Goal: Navigation & Orientation: Find specific page/section

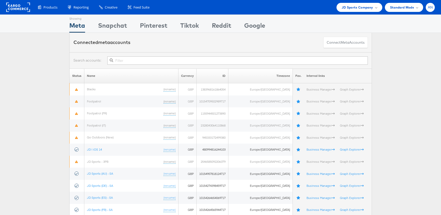
click at [432, 9] on div "AN" at bounding box center [430, 7] width 9 height 9
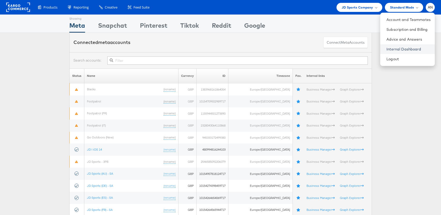
click at [409, 50] on link "Internal Dashboard" at bounding box center [409, 49] width 44 height 5
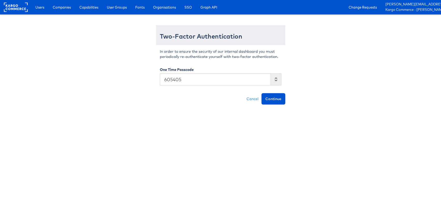
type input "605405"
click at [262, 93] on button "Continue" at bounding box center [274, 98] width 24 height 11
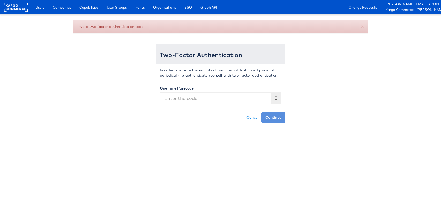
click at [409, 50] on body "Users Companies Capabilities User Groups Fonts Organisations SSO Graph API Chan…" at bounding box center [220, 61] width 441 height 123
click at [194, 99] on input "text" at bounding box center [215, 98] width 111 height 12
type input "839901"
click at [262, 112] on button "Continue" at bounding box center [274, 117] width 24 height 11
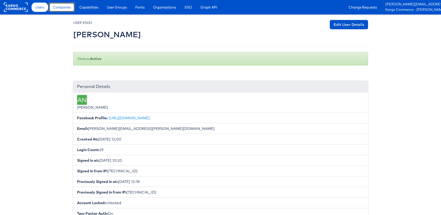
click at [64, 9] on span "Companies" at bounding box center [62, 7] width 18 height 5
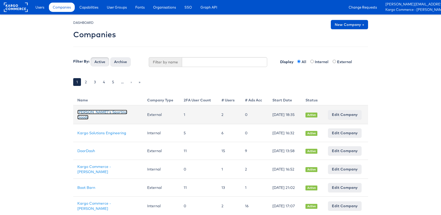
click at [99, 114] on link "[PERSON_NAME]'s Sporting Goods" at bounding box center [102, 115] width 50 height 10
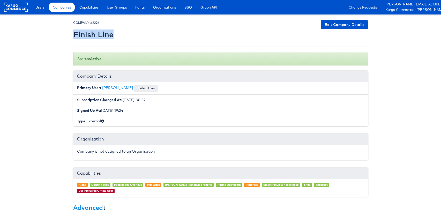
drag, startPoint x: 113, startPoint y: 37, endPoint x: 74, endPoint y: 34, distance: 38.9
click at [74, 34] on h2 "Finish Line" at bounding box center [93, 34] width 40 height 9
copy h2 "Finish Line"
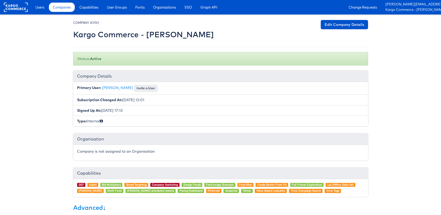
click at [137, 35] on h2 "Kargo Commerce - Bradley H" at bounding box center [143, 34] width 141 height 9
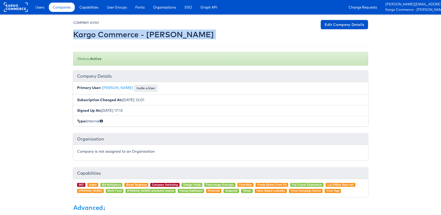
click at [137, 35] on h2 "Kargo Commerce - Bradley H" at bounding box center [143, 34] width 141 height 9
copy div "Kargo Commerce - Bradley H Edit Company Details"
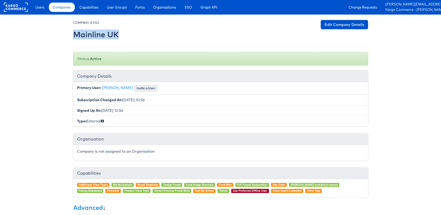
drag, startPoint x: 119, startPoint y: 34, endPoint x: 75, endPoint y: 34, distance: 43.8
click at [75, 34] on h2 "Mainline UK" at bounding box center [96, 34] width 46 height 9
copy h2 "Mainline UK"
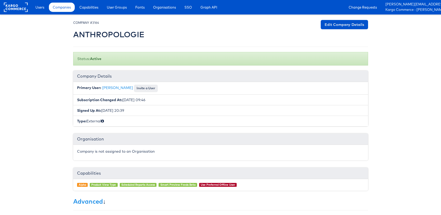
click at [117, 35] on h2 "ANTHROPOLOGIE" at bounding box center [108, 34] width 71 height 9
copy h2 "ANTHROPOLOGIE"
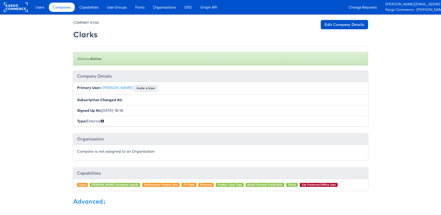
click at [88, 35] on h2 "Clarks" at bounding box center [86, 34] width 26 height 9
copy h2 "Clarks"
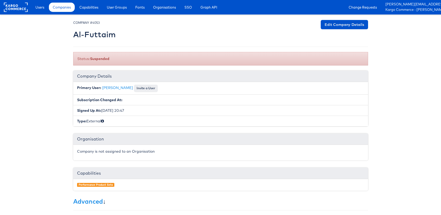
click at [99, 35] on h2 "Al-Futtaim" at bounding box center [94, 34] width 42 height 9
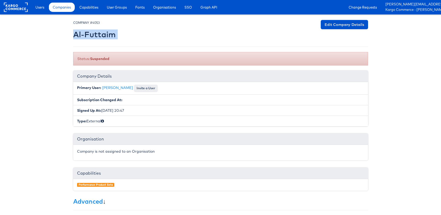
click at [99, 35] on h2 "Al-Futtaim" at bounding box center [94, 34] width 42 height 9
copy div "Al-Futtaim Edit Company Details"
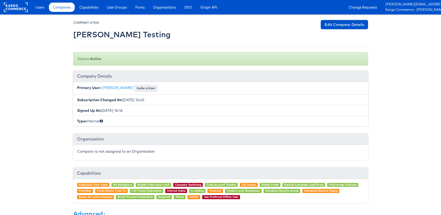
click at [128, 36] on h2 "[PERSON_NAME] Testing" at bounding box center [121, 34] width 97 height 9
copy div "[PERSON_NAME] Testing Edit Company Details"
